Goal: Use online tool/utility: Use online tool/utility

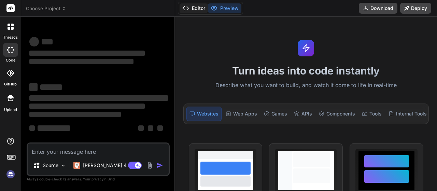
click at [197, 10] on button "Editor" at bounding box center [194, 8] width 28 height 10
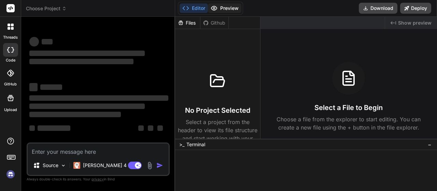
click at [216, 6] on icon at bounding box center [214, 8] width 7 height 7
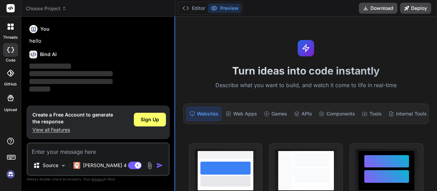
type textarea "x"
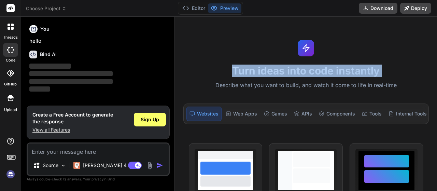
drag, startPoint x: 175, startPoint y: 65, endPoint x: 204, endPoint y: 79, distance: 31.8
click at [204, 79] on div "Turn ideas into code instantly Describe what you want to build, and watch it co…" at bounding box center [306, 104] width 262 height 174
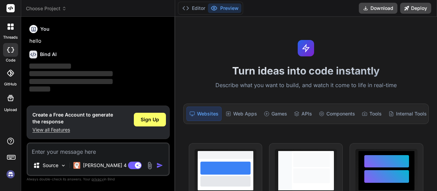
click at [71, 150] on textarea at bounding box center [98, 150] width 141 height 12
paste textarea "<!doctype html> <html lang="en"> <head> <meta charset="UTF-8"> <title></title> …"
type textarea "<!doctype html> <html lang="en"> <head> <meta charset="UTF-8"> <title></title> …"
